Goal: Task Accomplishment & Management: Complete application form

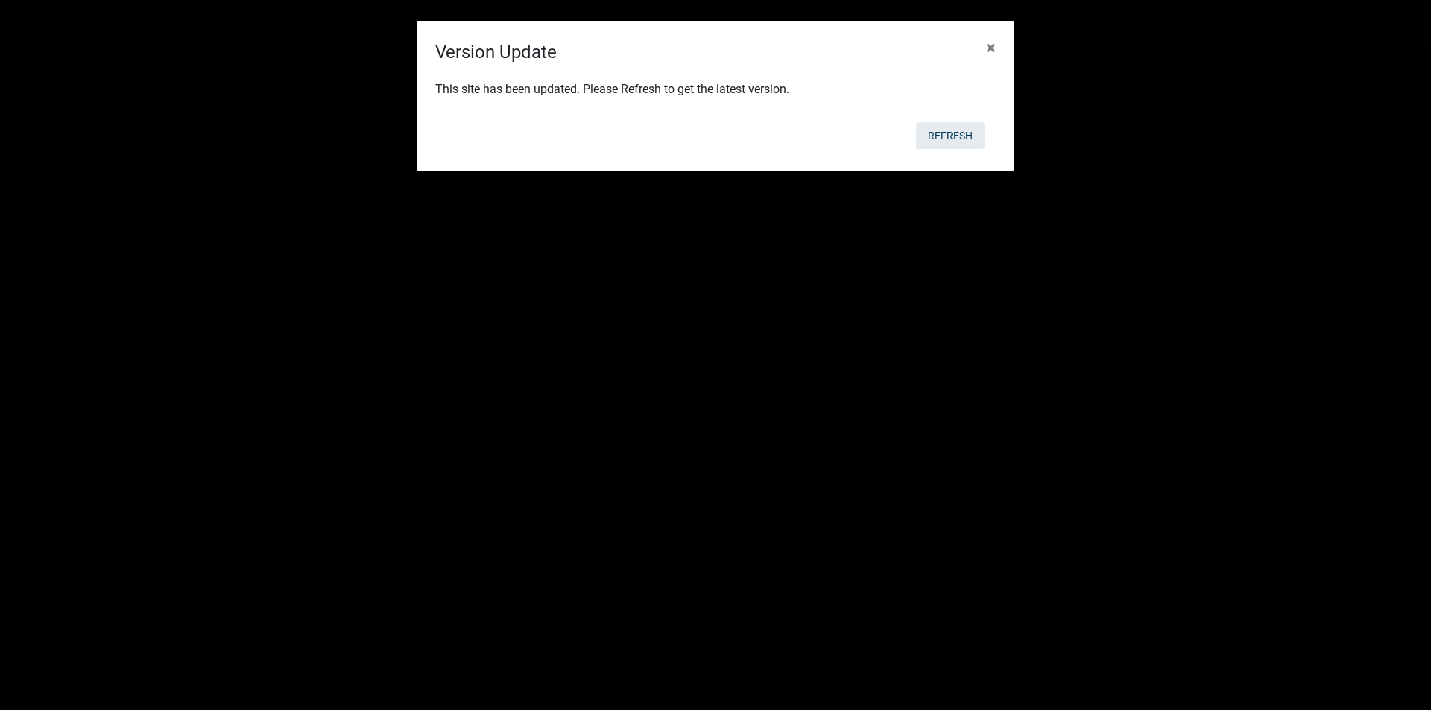
click at [944, 130] on button "Refresh" at bounding box center [950, 135] width 69 height 27
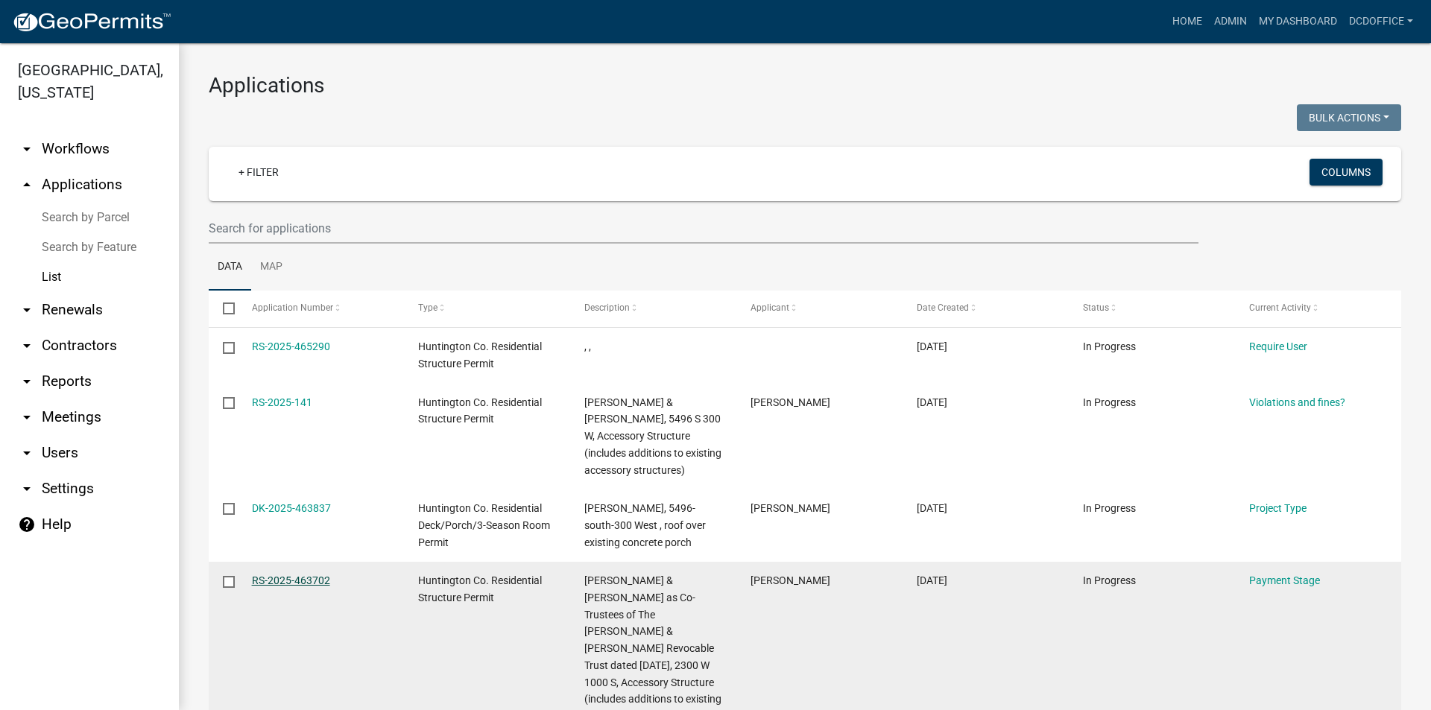
click at [321, 581] on link "RS-2025-463702" at bounding box center [291, 581] width 78 height 12
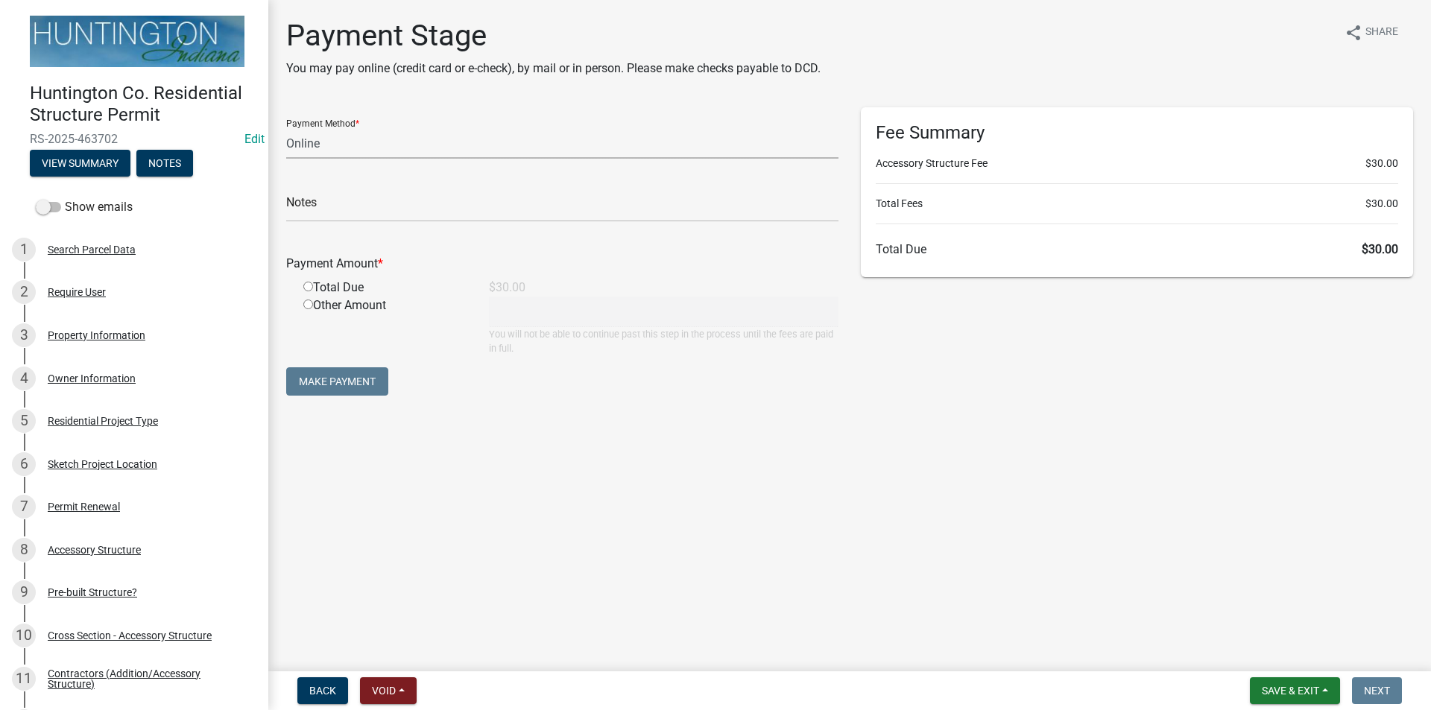
click at [306, 146] on select "Credit Card POS Check Cash Online" at bounding box center [562, 143] width 552 height 31
select select "2: 1"
click at [286, 128] on select "Credit Card POS Check Cash Online" at bounding box center [562, 143] width 552 height 31
click at [311, 288] on input "radio" at bounding box center [308, 287] width 10 height 10
radio input "true"
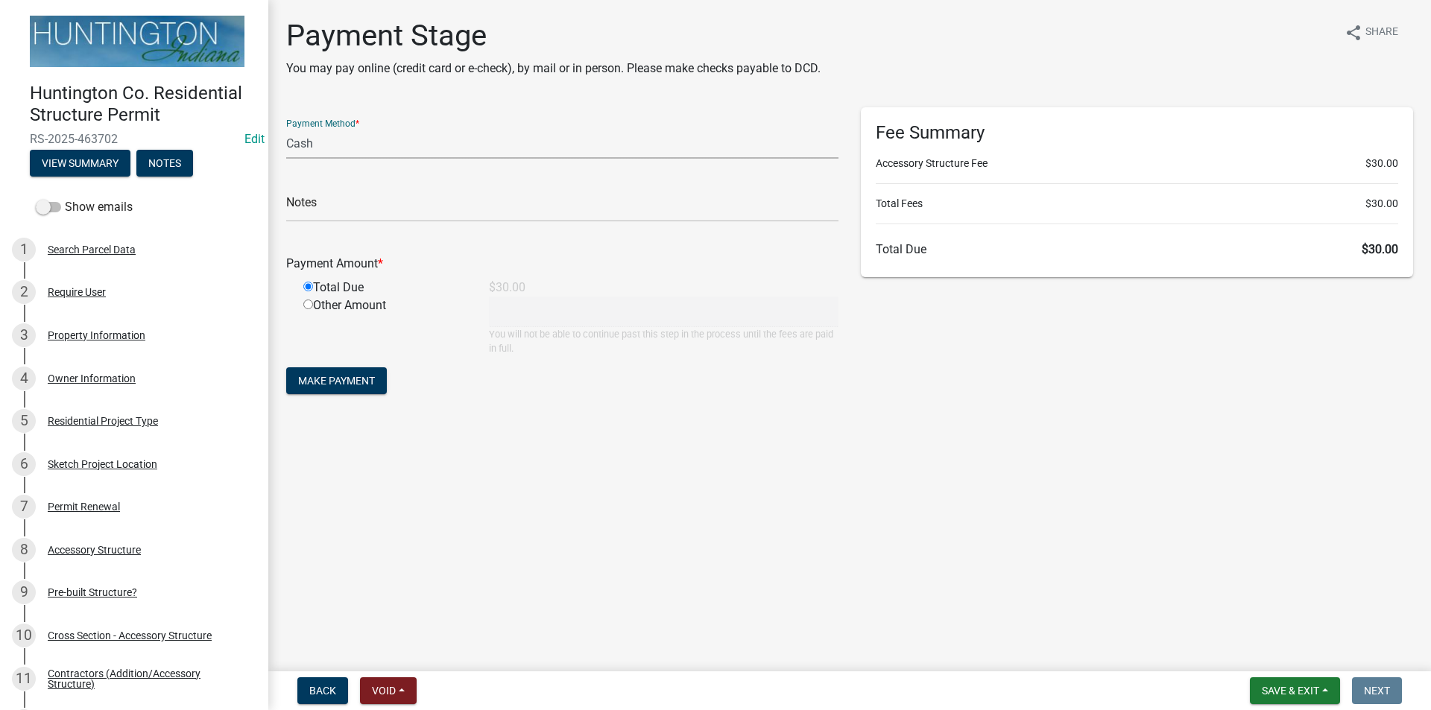
type input "30"
click at [338, 379] on span "Make Payment" at bounding box center [336, 381] width 77 height 12
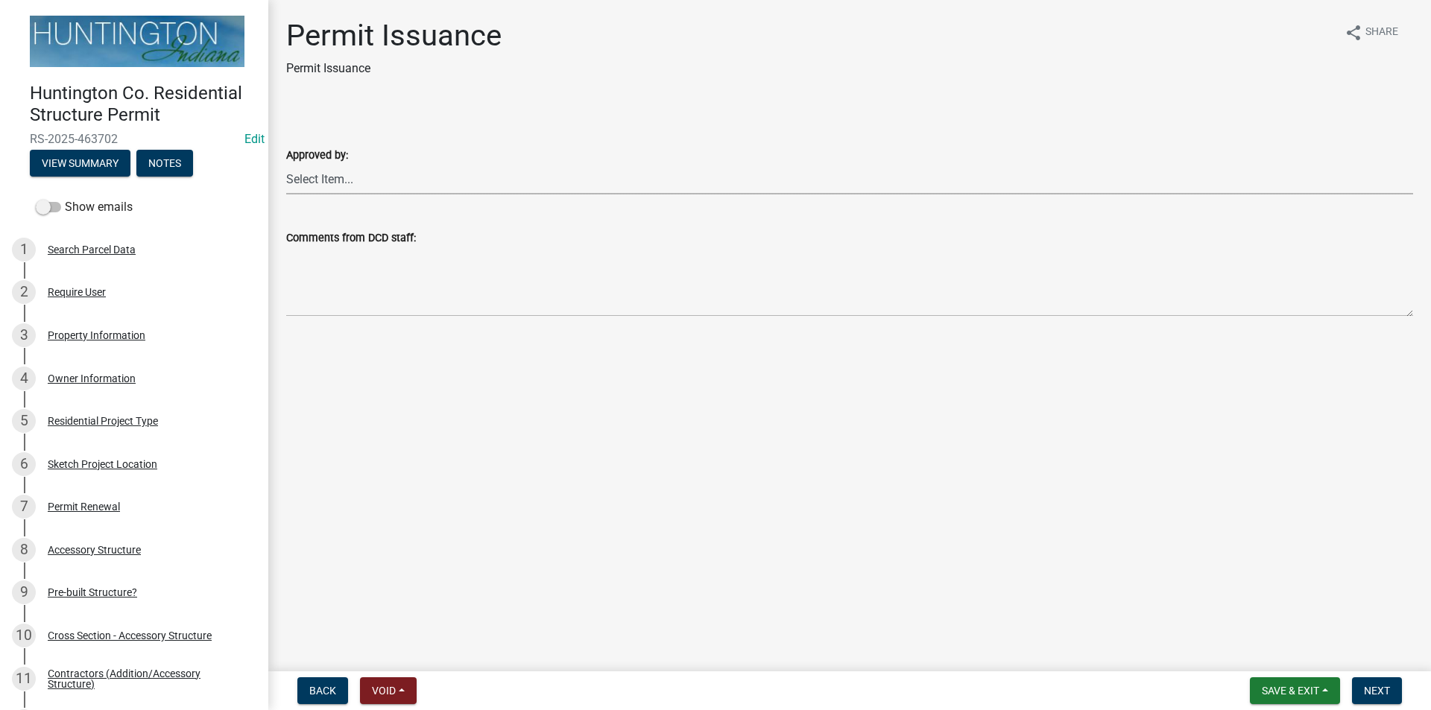
click at [358, 180] on select "Select Item... [PERSON_NAME] [PERSON_NAME] [PERSON_NAME] [PERSON_NAME]" at bounding box center [849, 179] width 1127 height 31
click at [286, 164] on select "Select Item... [PERSON_NAME] [PERSON_NAME] [PERSON_NAME] [PERSON_NAME]" at bounding box center [849, 179] width 1127 height 31
select select "3239478a-f882-4594-90ac-f91e0e438675"
click at [1370, 692] on span "Next" at bounding box center [1377, 691] width 26 height 12
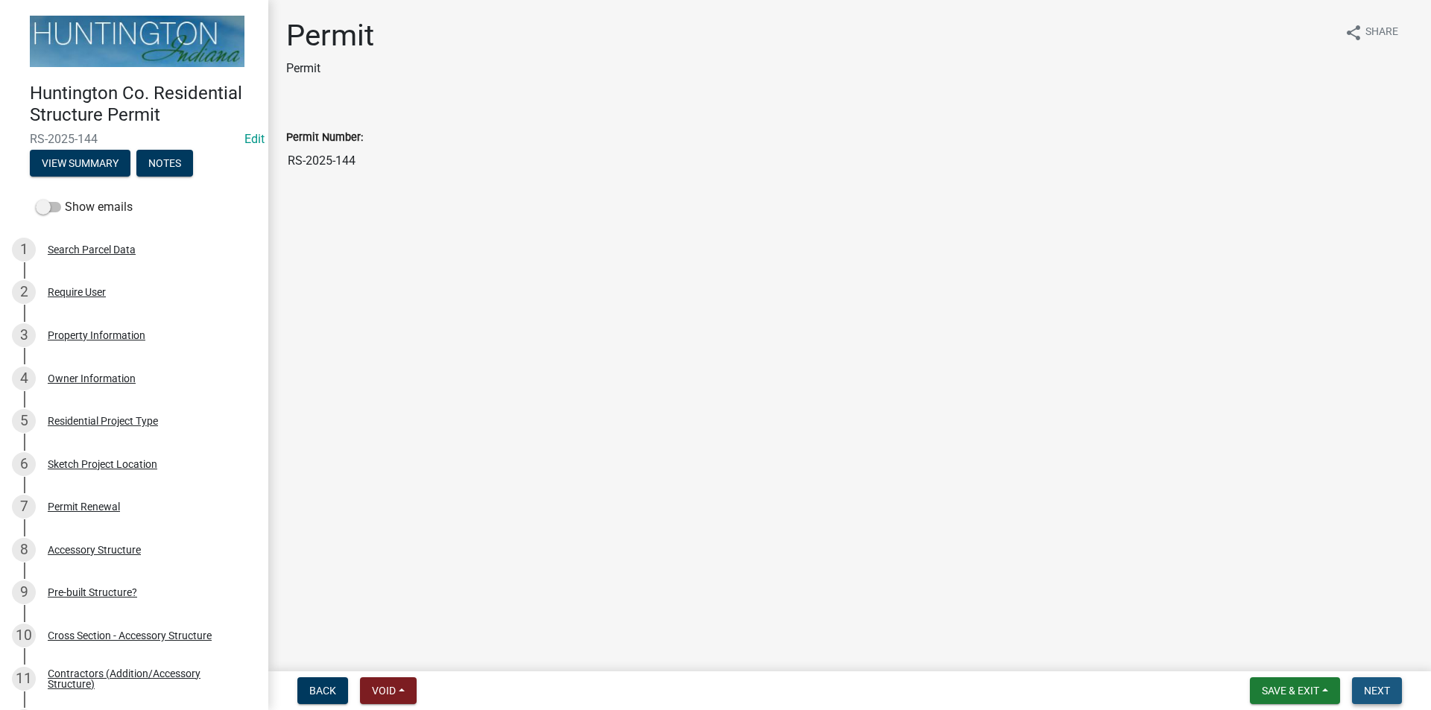
click at [1357, 693] on button "Next" at bounding box center [1377, 690] width 50 height 27
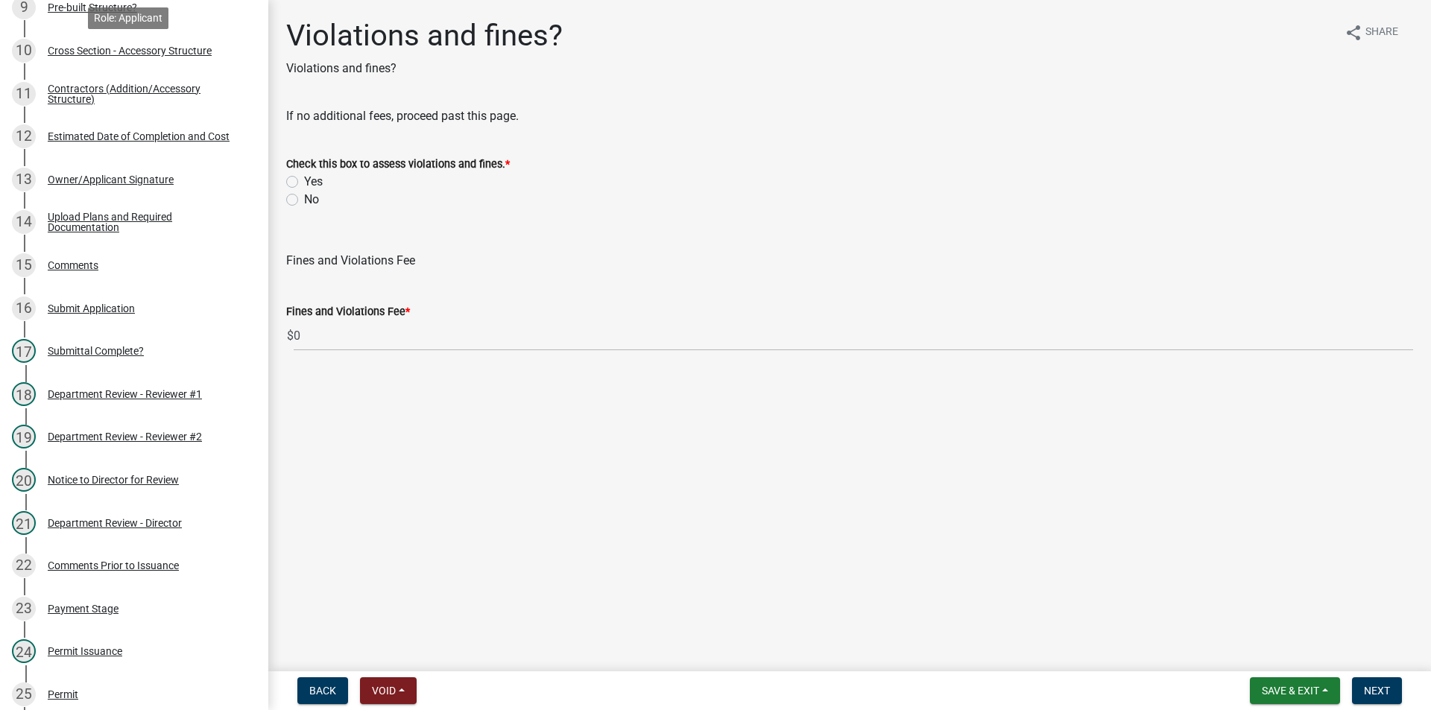
scroll to position [745, 0]
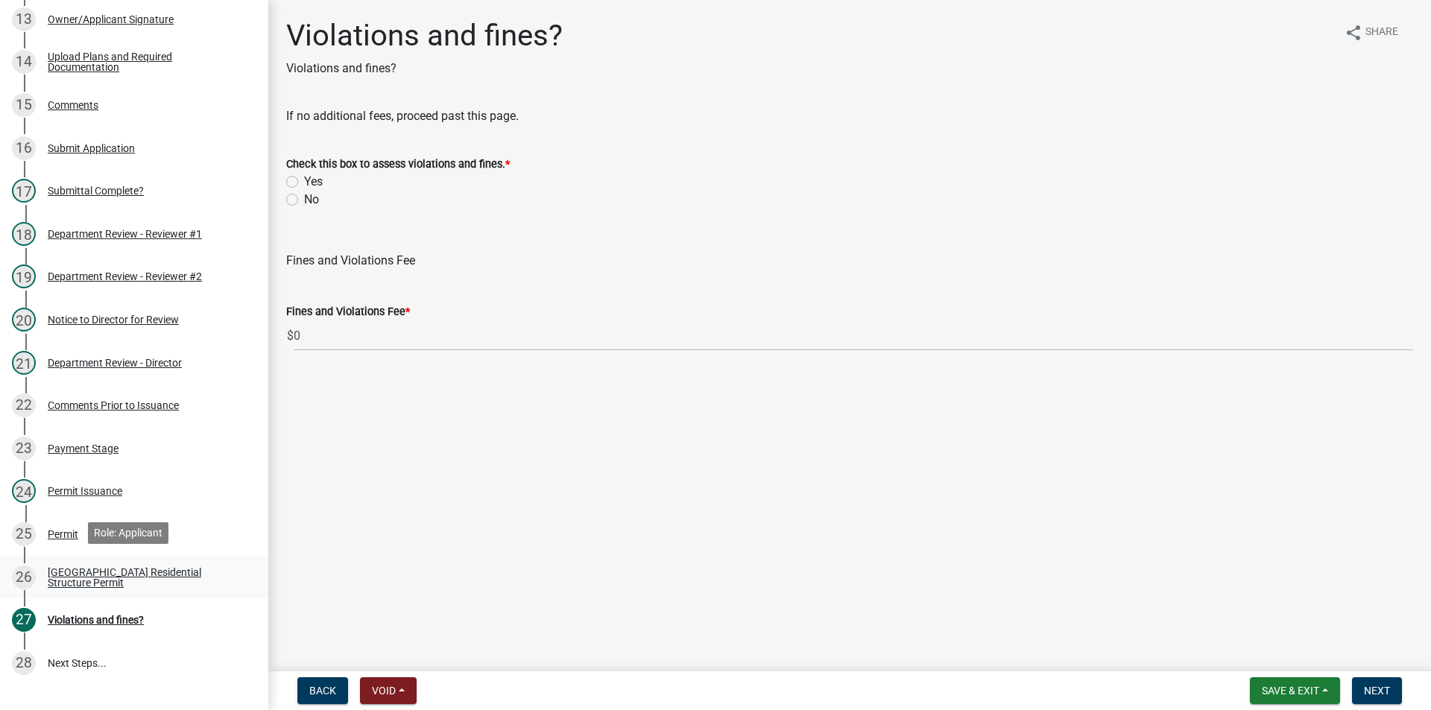
click at [80, 589] on link "26 [GEOGRAPHIC_DATA] Residential Structure Permit" at bounding box center [134, 577] width 268 height 43
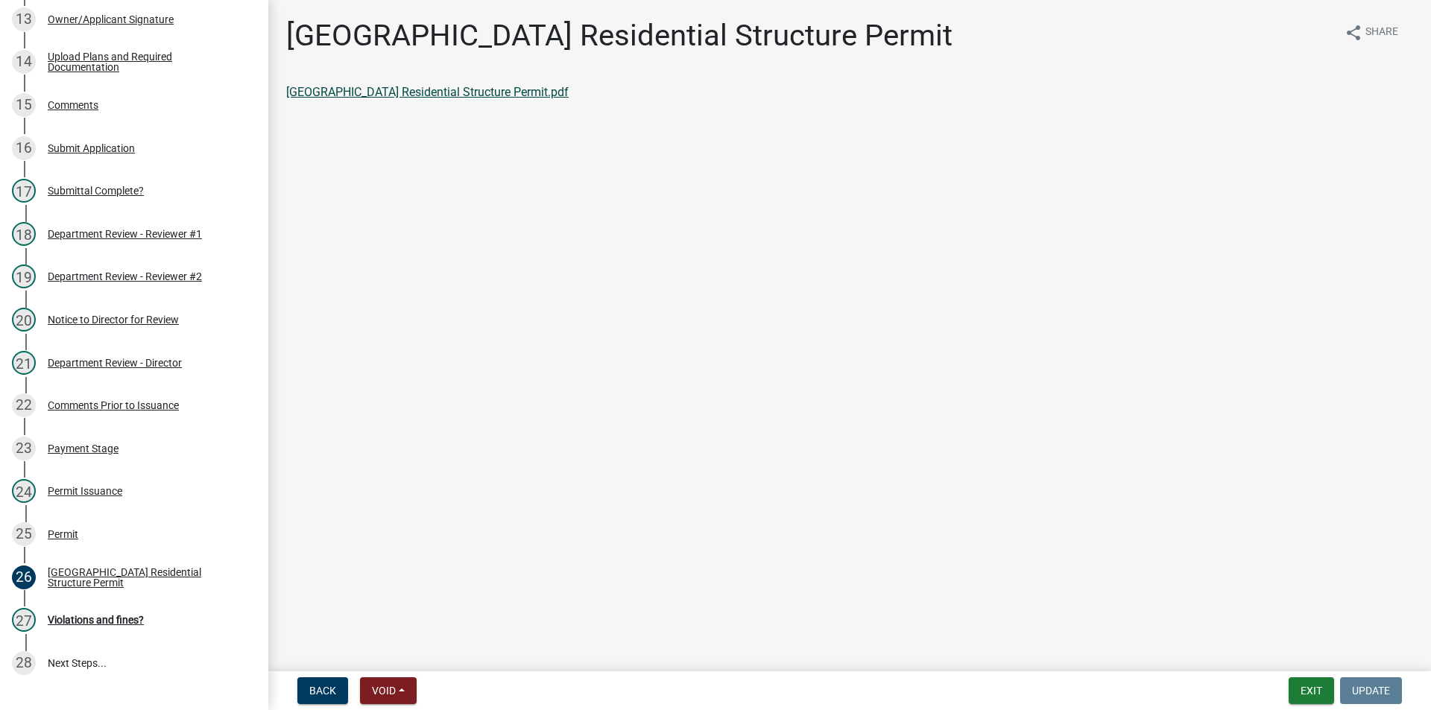
click at [405, 95] on link "[GEOGRAPHIC_DATA] Residential Structure Permit.pdf" at bounding box center [427, 92] width 282 height 14
click at [94, 616] on div "Violations and fines?" at bounding box center [96, 620] width 96 height 10
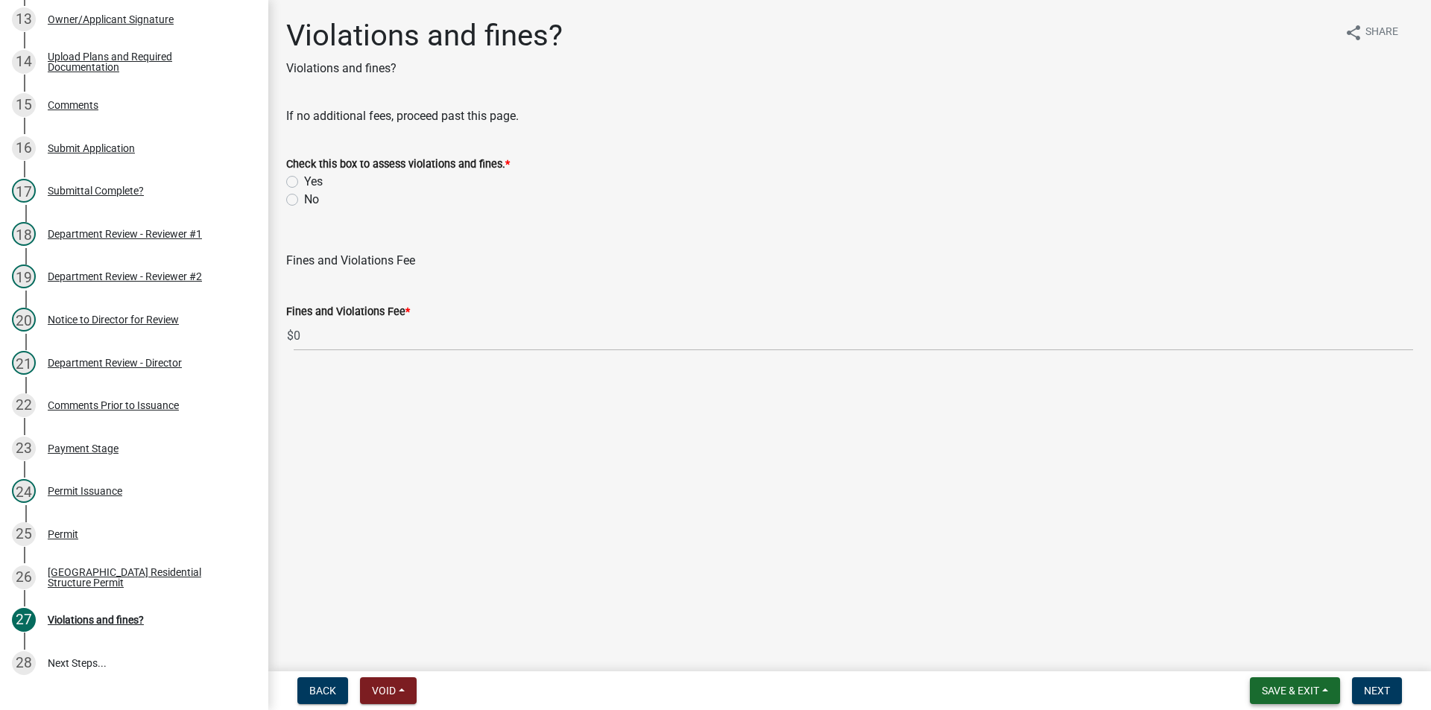
click at [1288, 695] on span "Save & Exit" at bounding box center [1290, 691] width 57 height 12
click at [1249, 658] on button "Save & Exit" at bounding box center [1280, 652] width 119 height 36
